Goal: Task Accomplishment & Management: Use online tool/utility

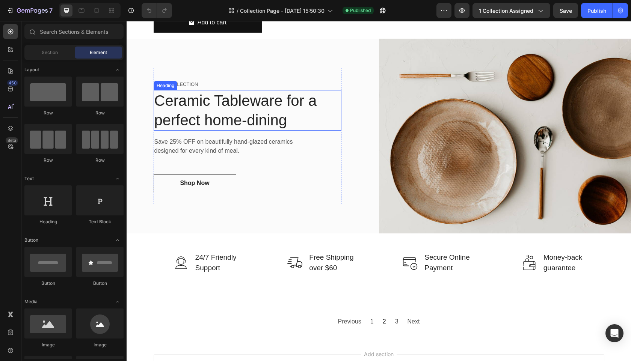
scroll to position [623, 0]
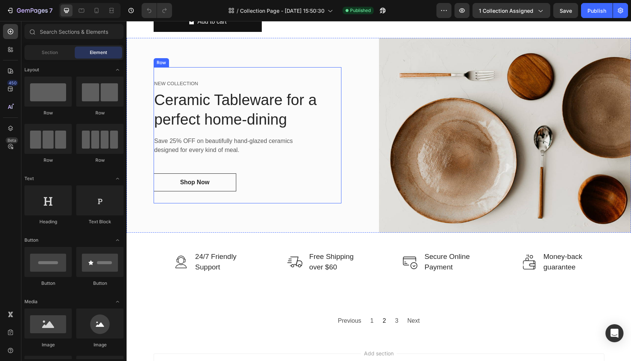
click at [231, 164] on div "NEW COLLECTION Text block Ceramic Tableware for a perfect home-dining Heading S…" at bounding box center [248, 135] width 188 height 113
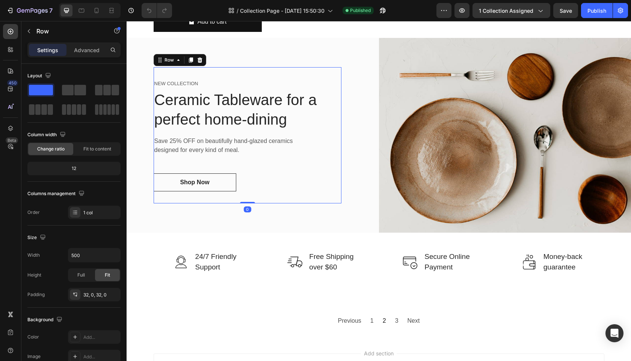
click at [195, 133] on div "NEW COLLECTION Text block Ceramic Tableware for a perfect home-dining Heading S…" at bounding box center [248, 135] width 188 height 113
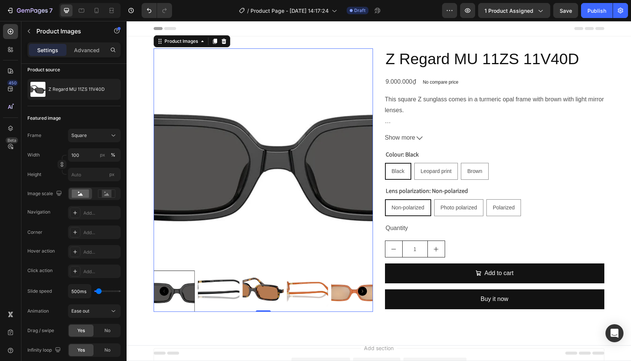
scroll to position [64, 0]
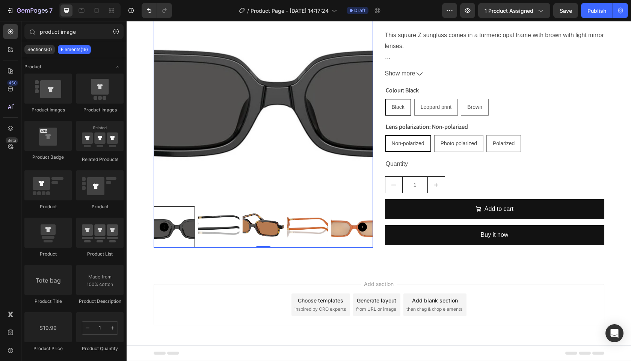
click at [319, 283] on div "Add section Choose templates inspired by CRO experts Generate layout from URL o…" at bounding box center [379, 315] width 504 height 92
drag, startPoint x: 116, startPoint y: 33, endPoint x: 104, endPoint y: 43, distance: 16.0
click at [116, 33] on icon "button" at bounding box center [115, 31] width 5 height 5
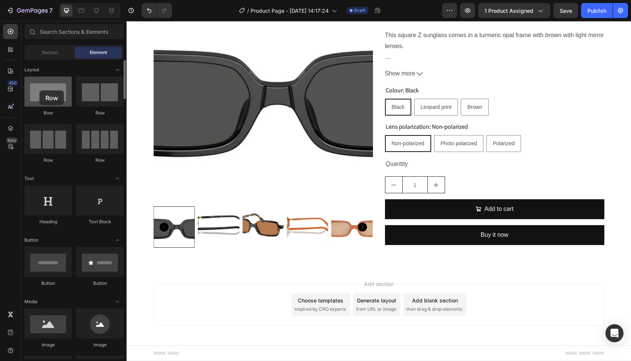
drag, startPoint x: 67, startPoint y: 100, endPoint x: 39, endPoint y: 90, distance: 29.2
click at [39, 90] on div at bounding box center [47, 92] width 47 height 30
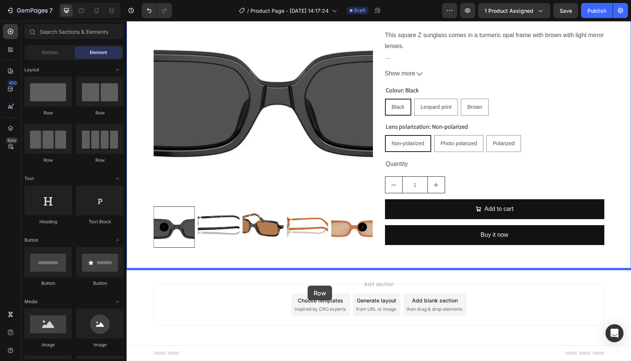
drag, startPoint x: 182, startPoint y: 126, endPoint x: 308, endPoint y: 286, distance: 203.0
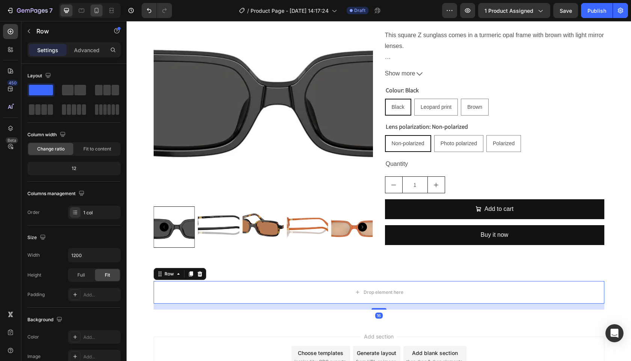
drag, startPoint x: 90, startPoint y: 13, endPoint x: 94, endPoint y: 11, distance: 4.4
click at [91, 12] on div at bounding box center [90, 10] width 62 height 15
click at [94, 11] on icon at bounding box center [97, 11] width 8 height 8
type input "100%"
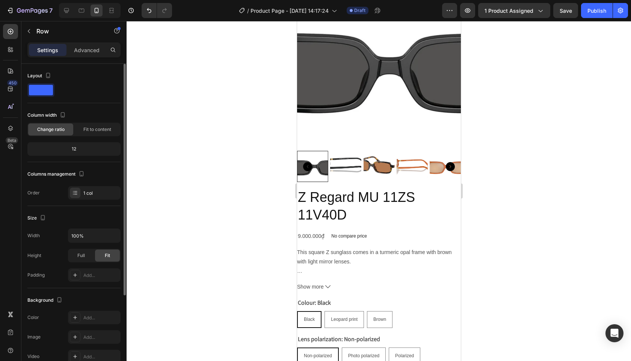
click at [32, 86] on span at bounding box center [41, 90] width 24 height 11
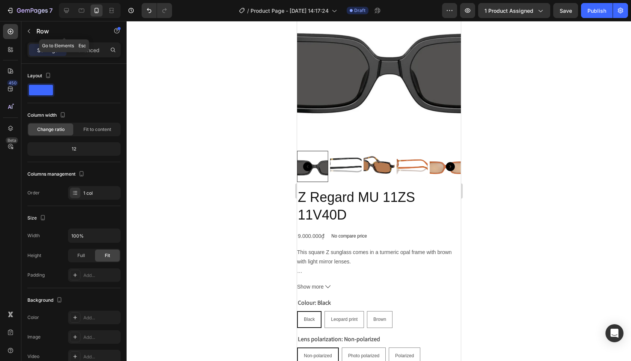
click at [36, 36] on div "Row" at bounding box center [64, 31] width 86 height 20
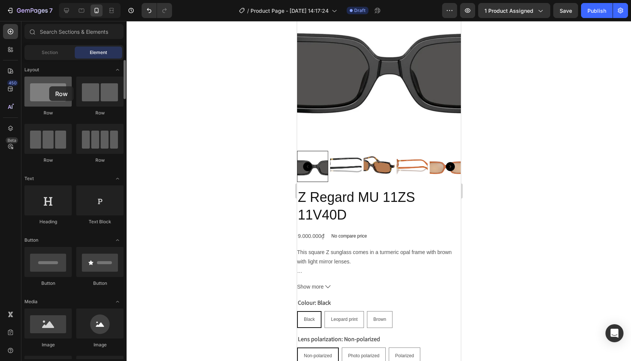
drag, startPoint x: 89, startPoint y: 94, endPoint x: 56, endPoint y: 88, distance: 33.5
click at [49, 185] on div "Row Row Row Row" at bounding box center [73, 208] width 99 height 47
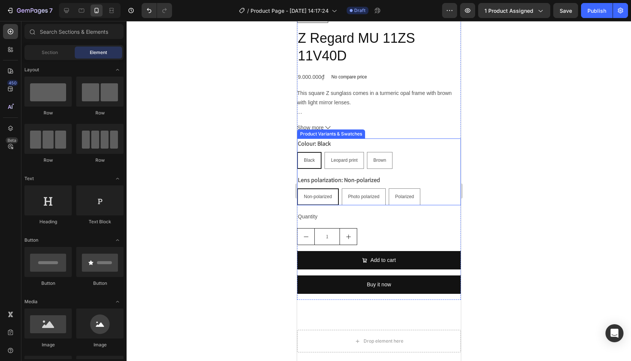
scroll to position [392, 0]
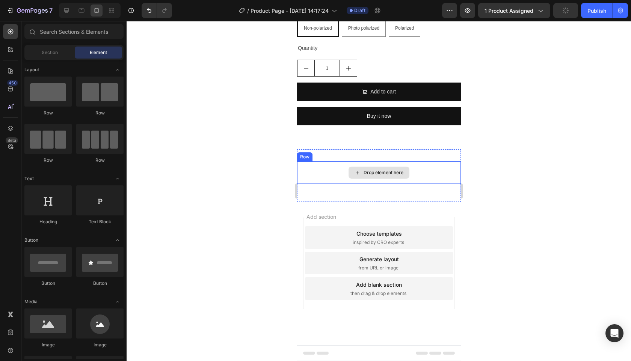
click at [346, 177] on div "Drop element here" at bounding box center [379, 172] width 164 height 23
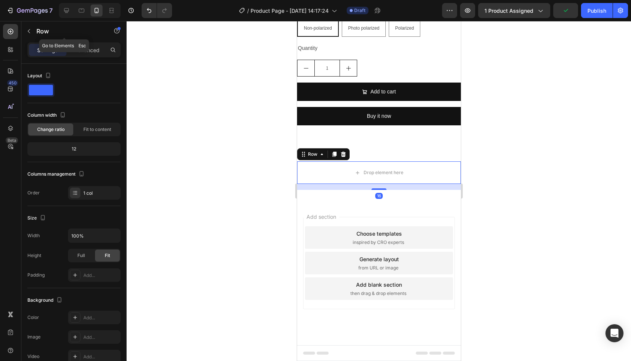
drag, startPoint x: 37, startPoint y: 33, endPoint x: 54, endPoint y: 38, distance: 17.9
click at [37, 33] on p "Row" at bounding box center [68, 31] width 64 height 9
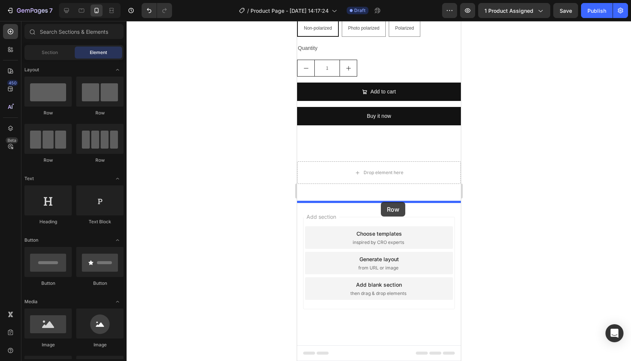
drag, startPoint x: 401, startPoint y: 123, endPoint x: 380, endPoint y: 202, distance: 82.0
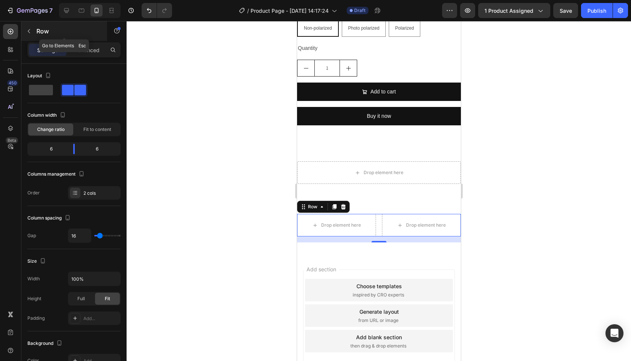
click at [42, 31] on p "Row" at bounding box center [68, 31] width 64 height 9
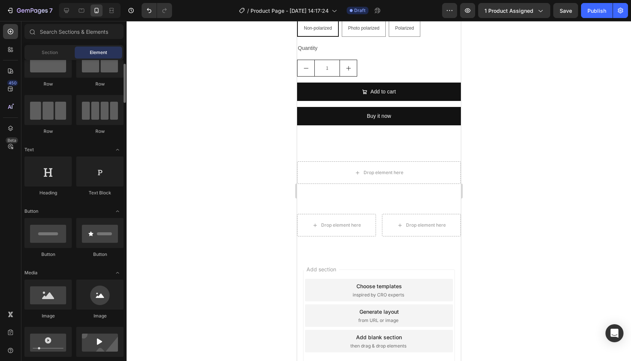
scroll to position [0, 0]
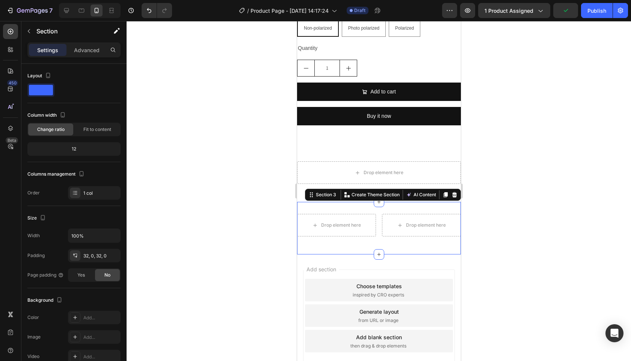
click at [384, 202] on div "Drop element here Drop element here Row Section 3 Create Theme Section AI Conte…" at bounding box center [379, 228] width 164 height 53
click at [44, 26] on div "Section" at bounding box center [60, 31] width 78 height 20
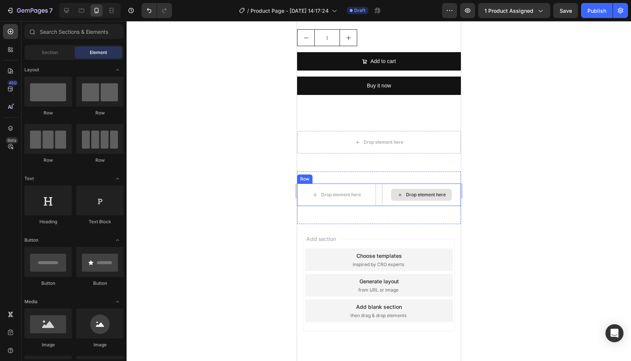
scroll to position [429, 0]
